Goal: Check status: Verify the current state of an ongoing process or item

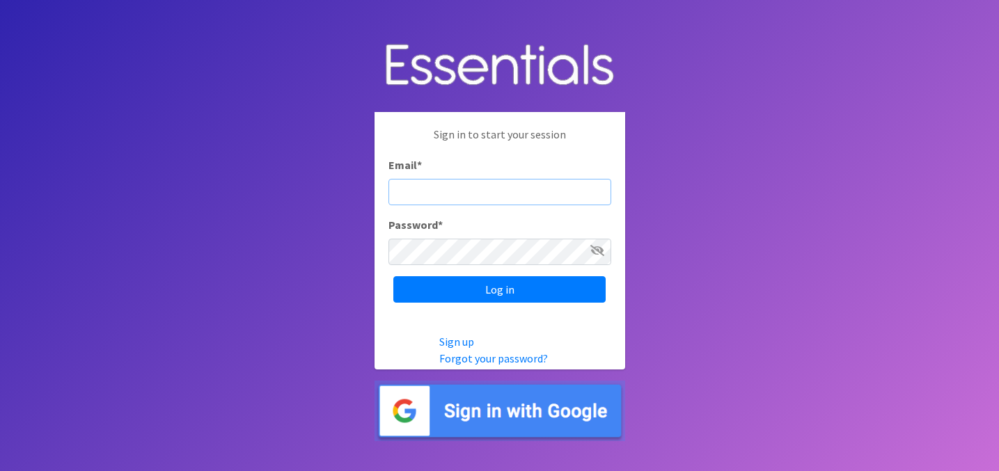
click at [430, 194] on input "Email *" at bounding box center [499, 192] width 223 height 26
paste input "partners@otmdiaperbank.org"
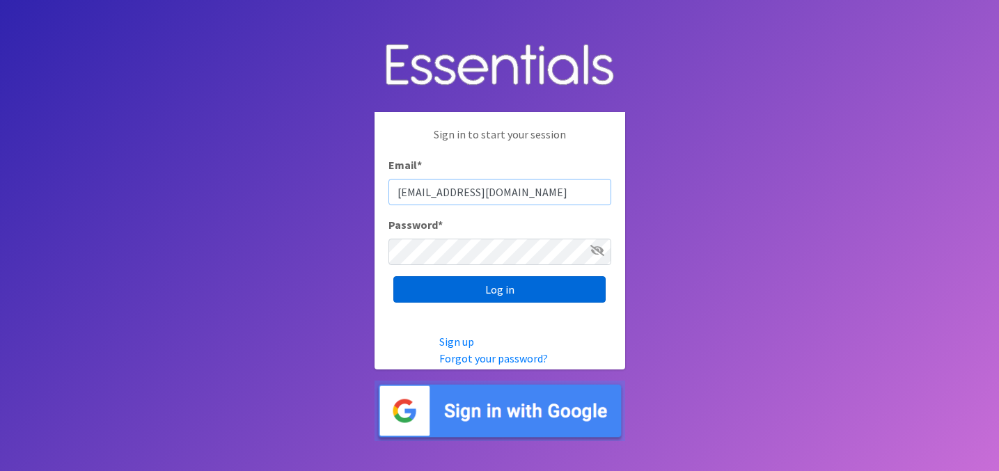
type input "partners@otmdiaperbank.org"
click at [507, 290] on input "Log in" at bounding box center [499, 289] width 212 height 26
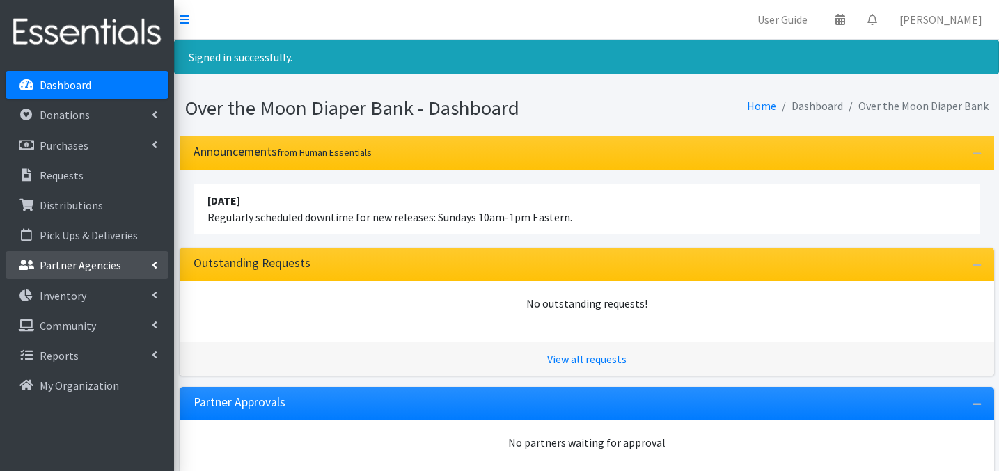
click at [84, 269] on p "Partner Agencies" at bounding box center [80, 265] width 81 height 14
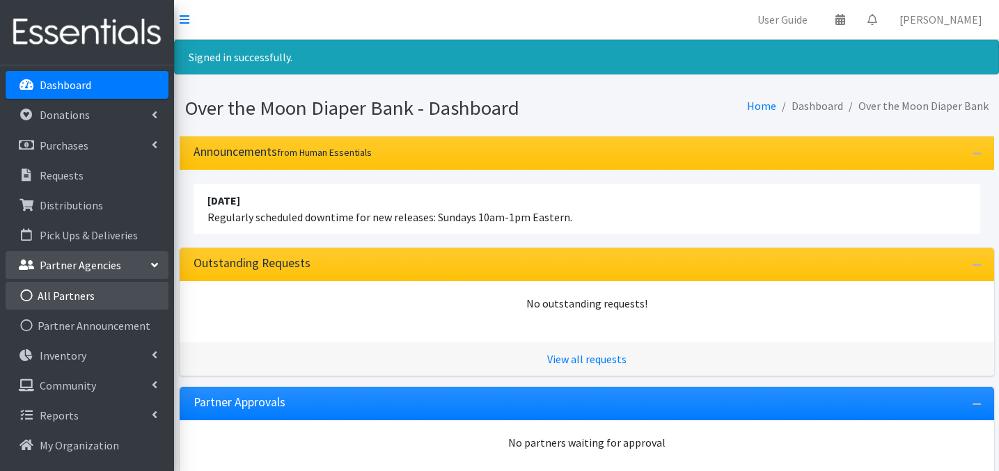
click at [77, 296] on link "All Partners" at bounding box center [87, 296] width 163 height 28
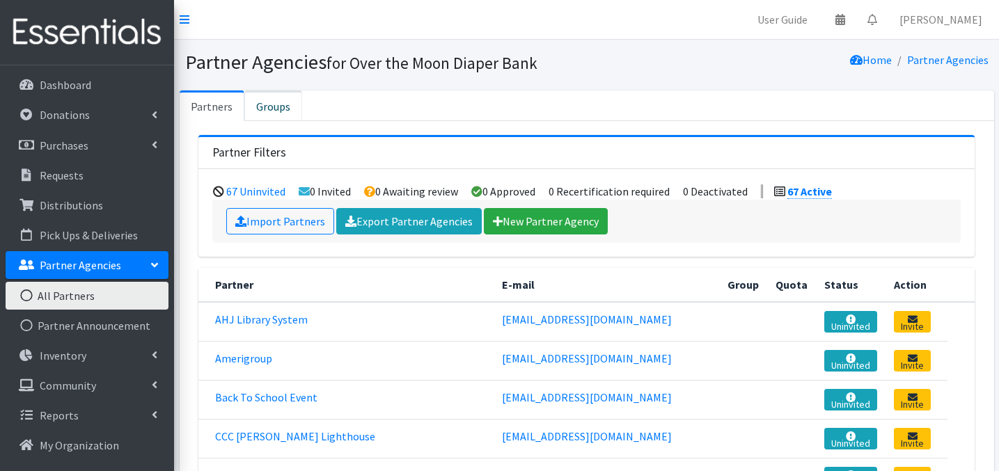
click at [275, 110] on link "Groups" at bounding box center [273, 105] width 58 height 31
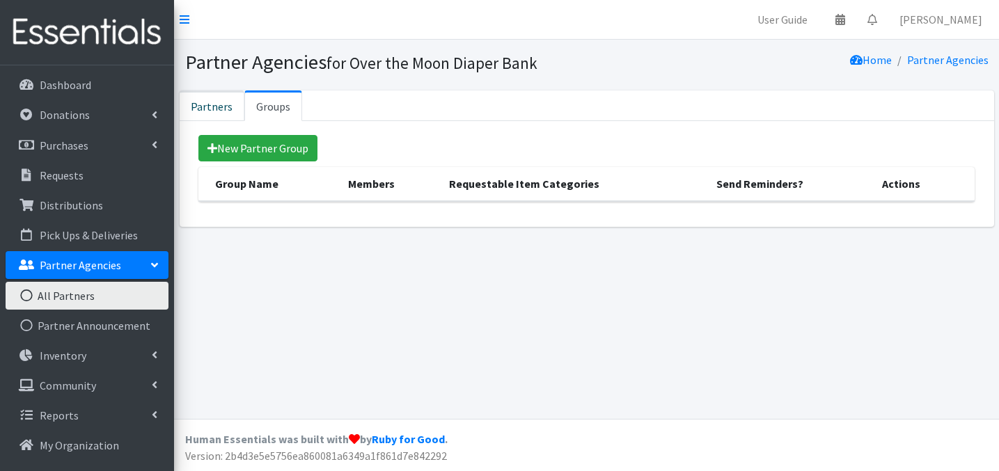
click at [216, 109] on link "Partners" at bounding box center [212, 105] width 65 height 31
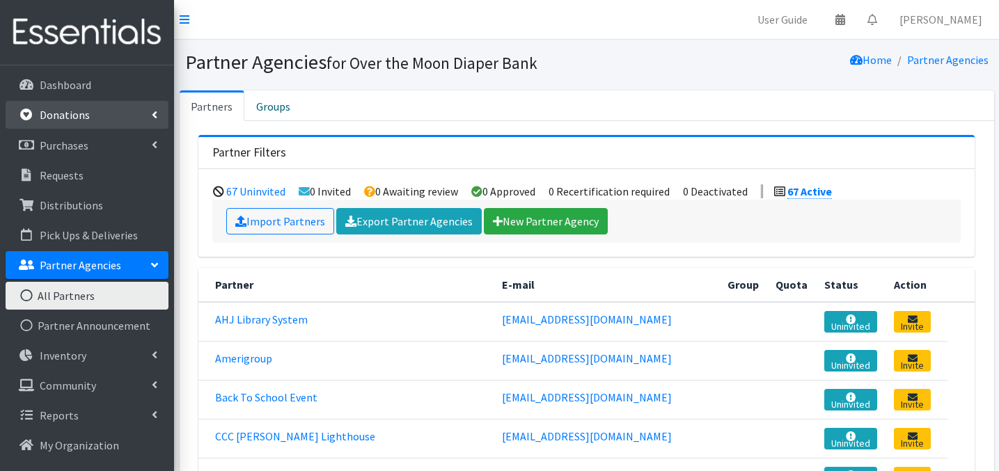
click at [80, 113] on p "Donations" at bounding box center [65, 115] width 50 height 14
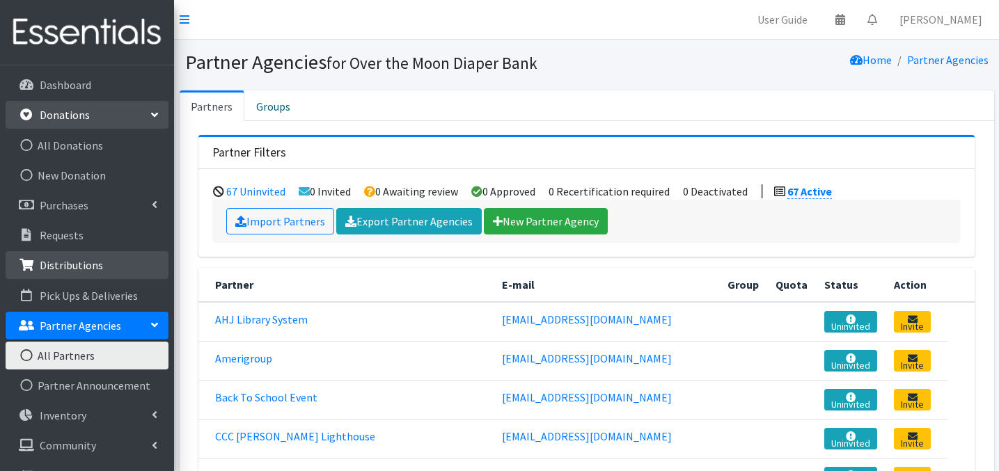
click at [71, 261] on p "Distributions" at bounding box center [71, 265] width 63 height 14
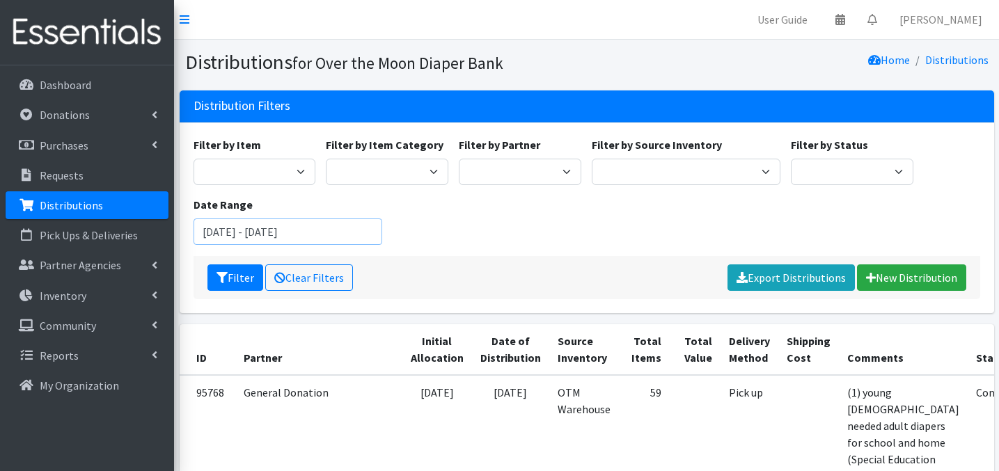
click at [343, 230] on input "[DATE] - [DATE]" at bounding box center [287, 232] width 189 height 26
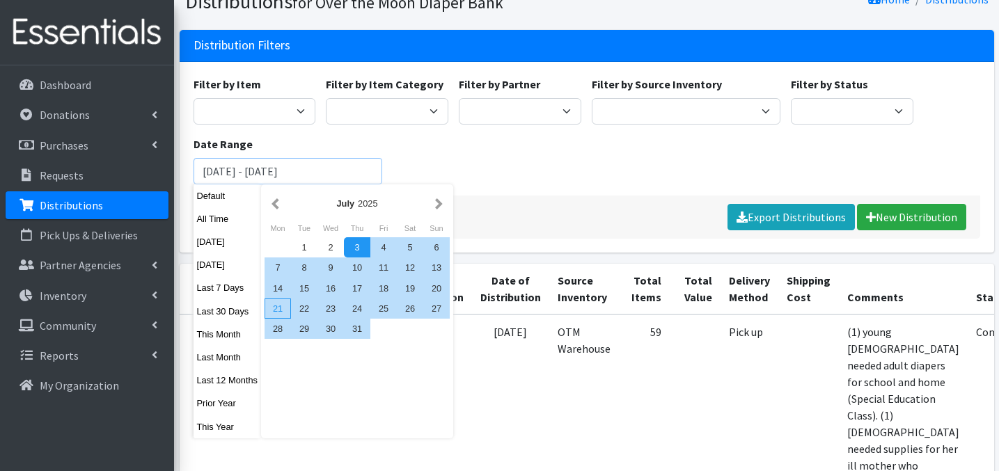
scroll to position [64, 0]
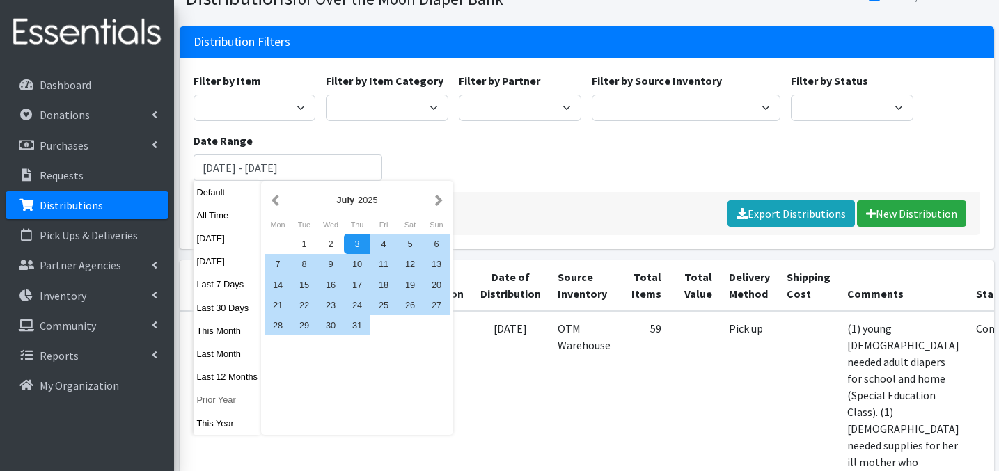
click at [223, 404] on button "Prior Year" at bounding box center [227, 400] width 68 height 20
type input "[DATE] - [DATE]"
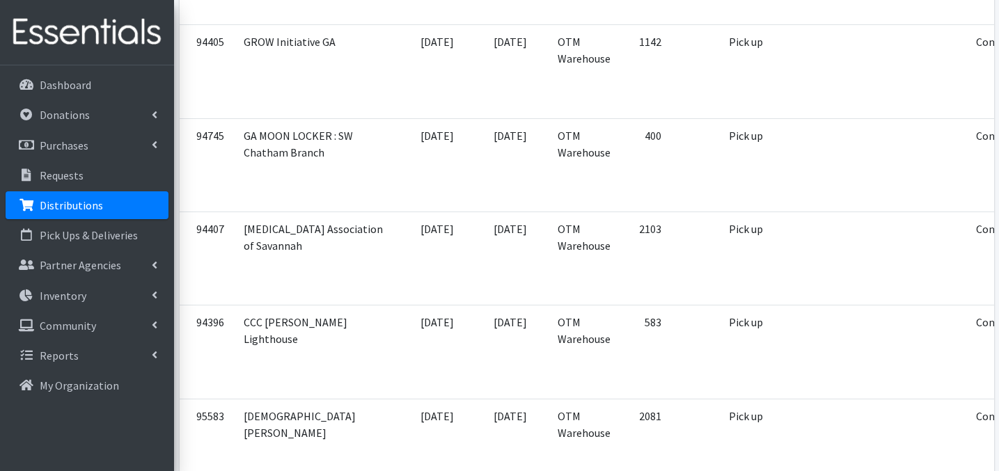
scroll to position [2065, 0]
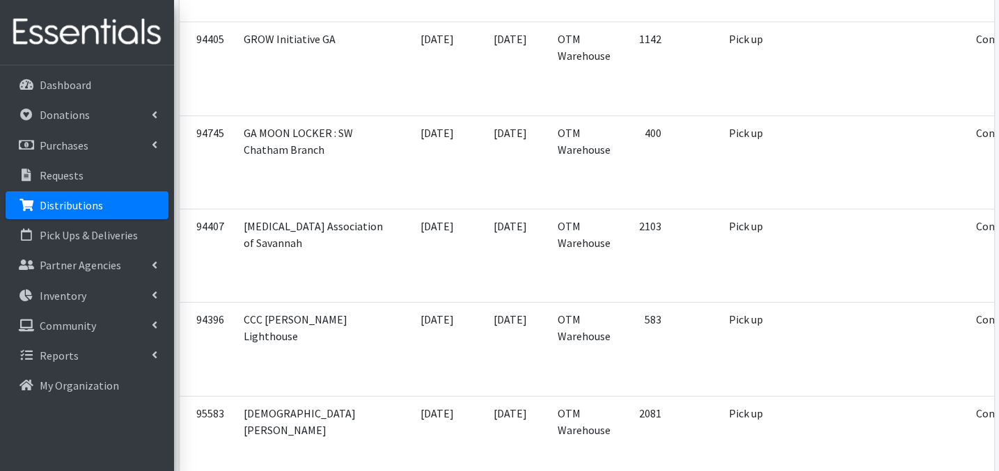
click at [619, 240] on td "2103" at bounding box center [644, 255] width 51 height 93
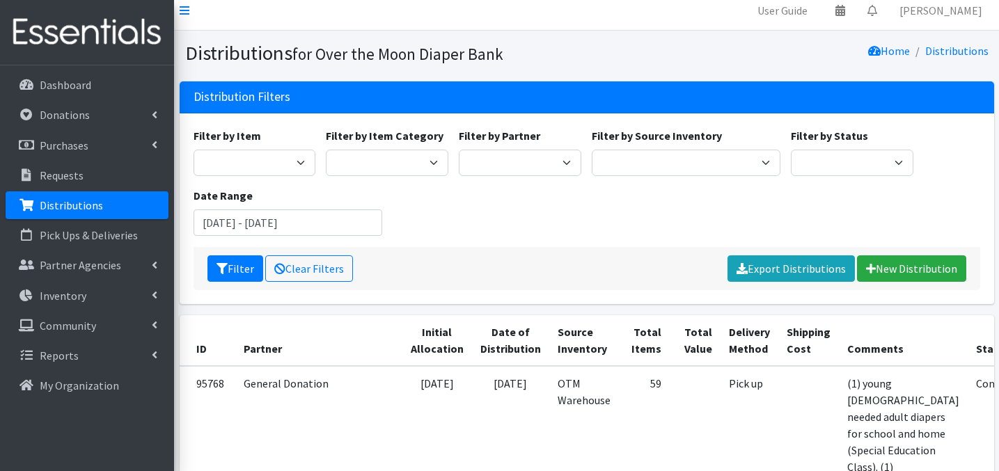
scroll to position [10, 0]
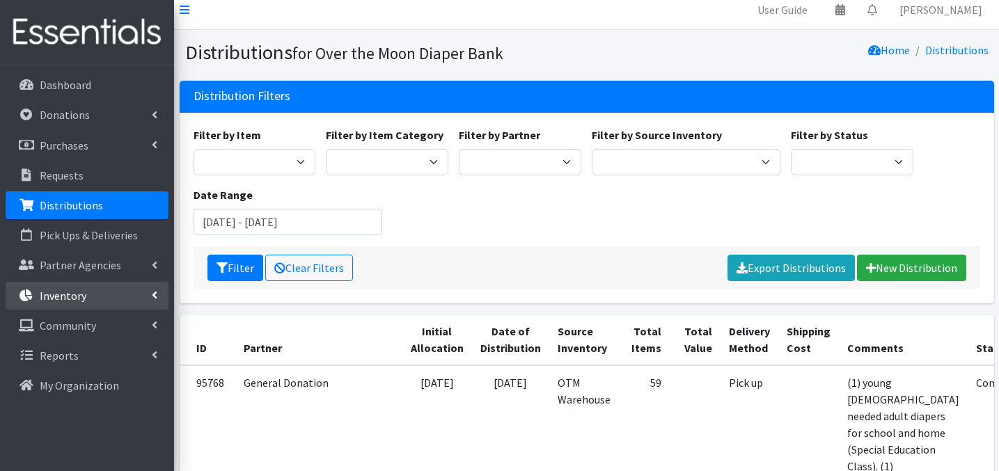
click at [145, 299] on link "Inventory" at bounding box center [87, 296] width 163 height 28
